Goal: Transaction & Acquisition: Subscribe to service/newsletter

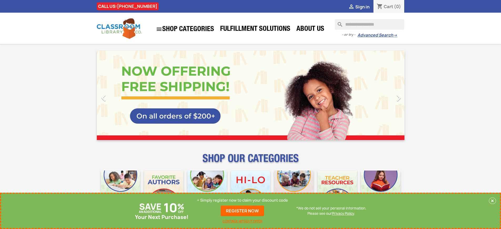
click at [242, 200] on p "+ Simply register now to claim your discount code" at bounding box center [242, 199] width 91 height 5
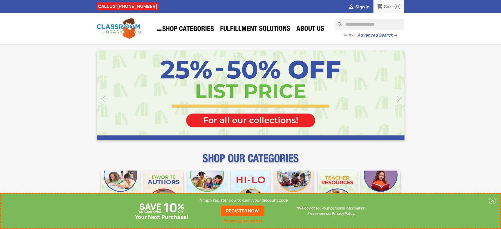
click at [242, 200] on p "+ Simply register now to claim your discount code" at bounding box center [242, 199] width 91 height 5
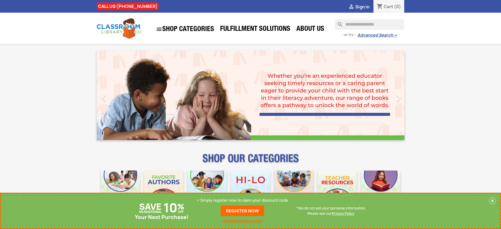
click at [242, 200] on p "+ Simply register now to claim your discount code" at bounding box center [242, 199] width 91 height 5
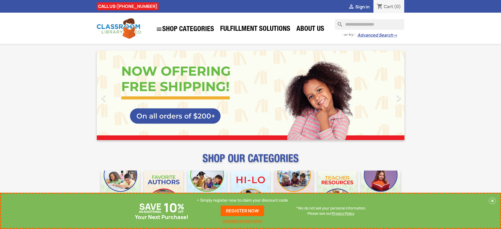
click at [242, 200] on p "+ Simply register now to claim your discount code" at bounding box center [242, 199] width 91 height 5
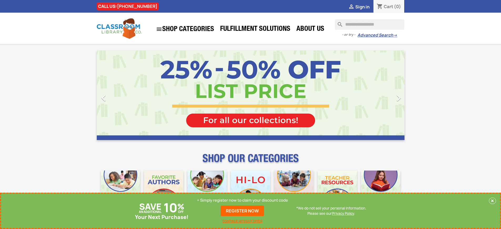
click at [242, 200] on p "+ Simply register now to claim your discount code" at bounding box center [242, 199] width 91 height 5
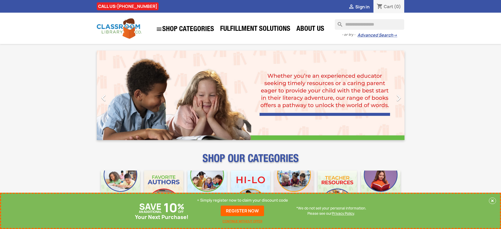
click at [242, 200] on p "+ Simply register now to claim your discount code" at bounding box center [242, 199] width 91 height 5
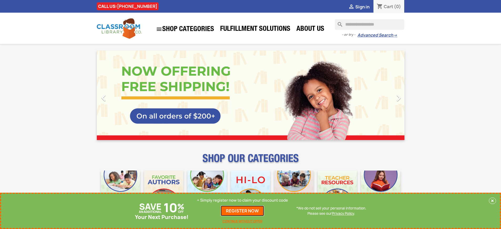
click at [242, 211] on link "REGISTER NOW" at bounding box center [242, 210] width 43 height 11
click at [242, 200] on p "+ Simply register now to claim your discount code" at bounding box center [242, 199] width 91 height 5
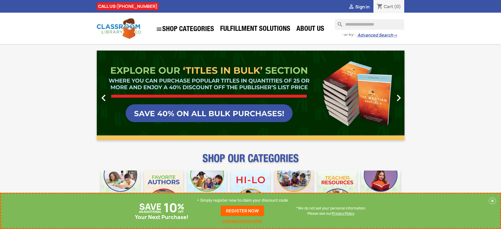
click at [242, 200] on p "+ Simply register now to claim your discount code" at bounding box center [242, 199] width 91 height 5
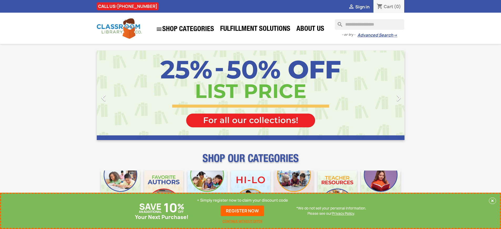
click at [242, 200] on p "+ Simply register now to claim your discount code" at bounding box center [242, 199] width 91 height 5
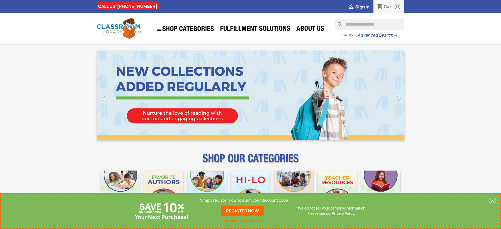
click at [242, 200] on p "+ Simply register now to claim your discount code" at bounding box center [242, 199] width 91 height 5
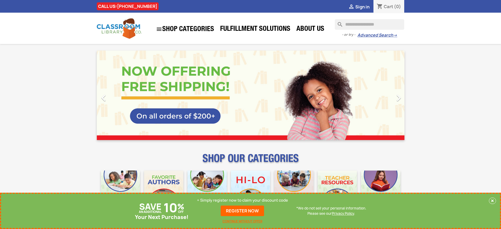
click at [242, 200] on p "+ Simply register now to claim your discount code" at bounding box center [242, 199] width 91 height 5
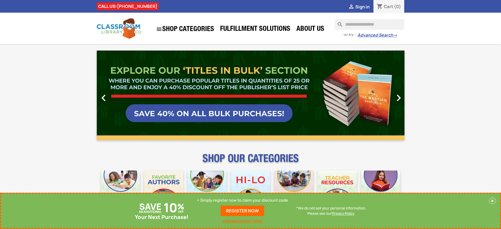
click at [242, 200] on p "+ Simply register now to claim your discount code" at bounding box center [242, 199] width 91 height 5
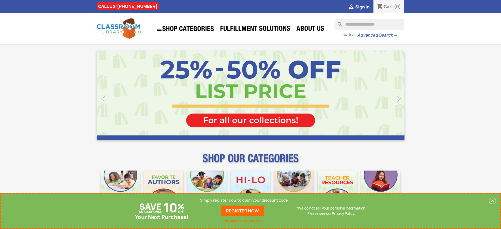
click at [242, 200] on p "+ Simply register now to claim your discount code" at bounding box center [242, 199] width 91 height 5
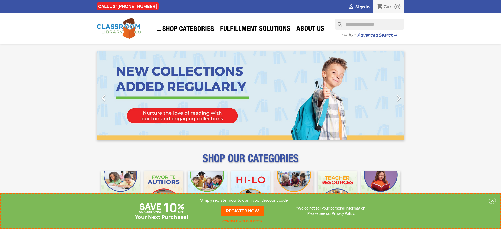
click at [242, 200] on p "+ Simply register now to claim your discount code" at bounding box center [242, 199] width 91 height 5
